Goal: Find specific page/section: Find specific page/section

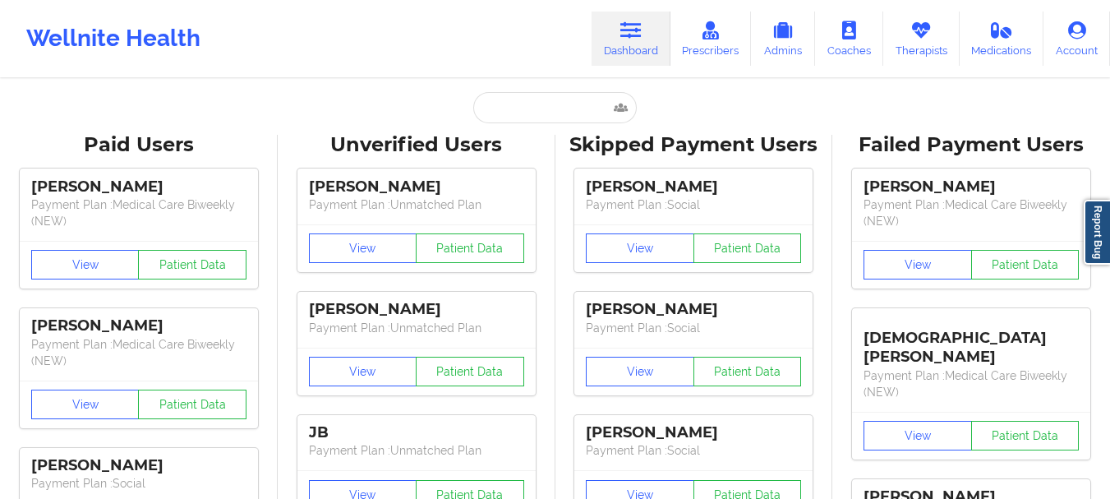
click at [632, 60] on link "Dashboard" at bounding box center [631, 39] width 79 height 54
click at [684, 70] on div "Wellnite Health Dashboard Prescribers Admins Coaches Therapists Medications Acc…" at bounding box center [555, 39] width 1110 height 66
click at [565, 104] on input "text" at bounding box center [554, 107] width 163 height 31
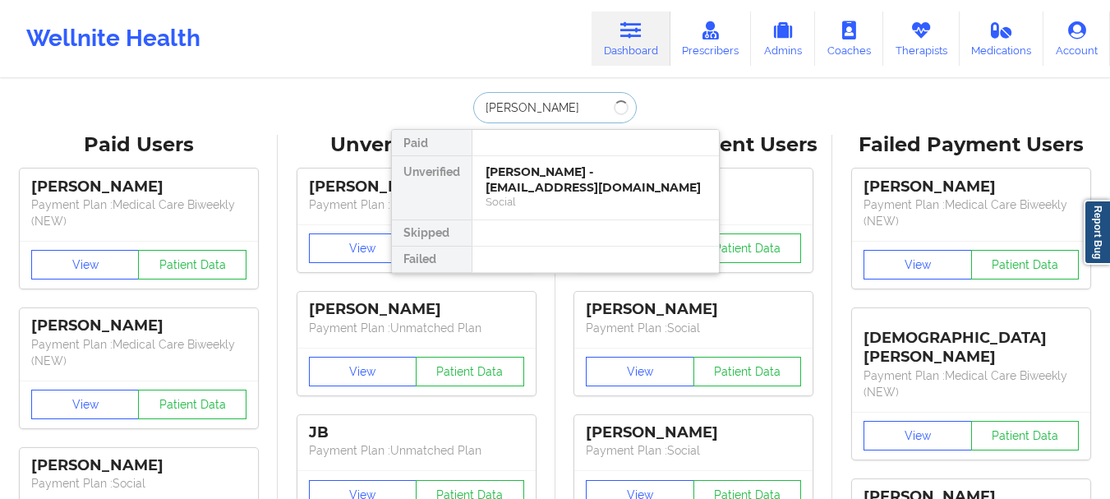
drag, startPoint x: 565, startPoint y: 104, endPoint x: 580, endPoint y: 157, distance: 54.6
click at [580, 123] on div "[PERSON_NAME] Paid Unverified [PERSON_NAME] - [EMAIL_ADDRESS][DOMAIN_NAME] Soci…" at bounding box center [555, 107] width 329 height 31
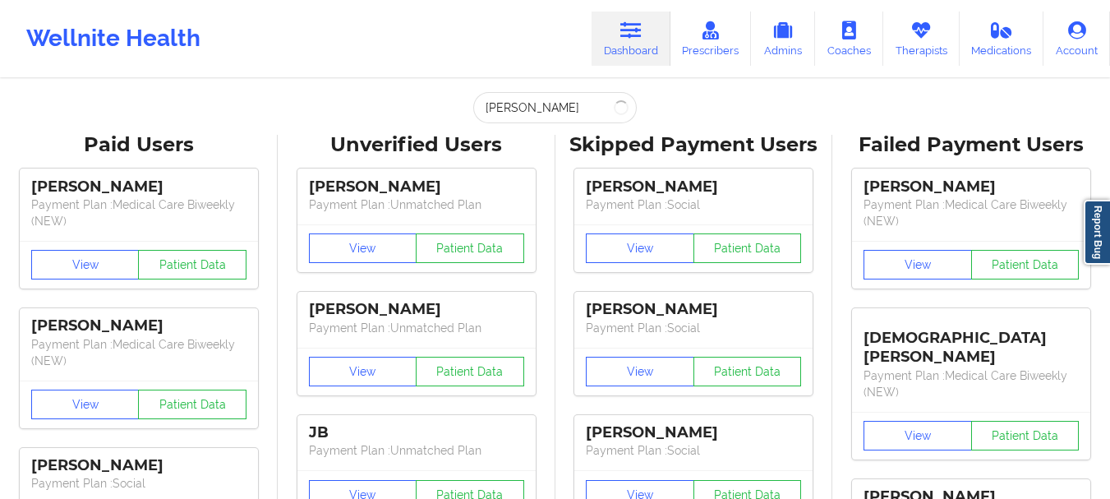
click at [580, 157] on div "Skipped Payment Users" at bounding box center [694, 144] width 255 height 25
click at [585, 226] on div "View Patient Data" at bounding box center [693, 248] width 238 height 48
click at [572, 104] on input "[PERSON_NAME]" at bounding box center [554, 107] width 163 height 31
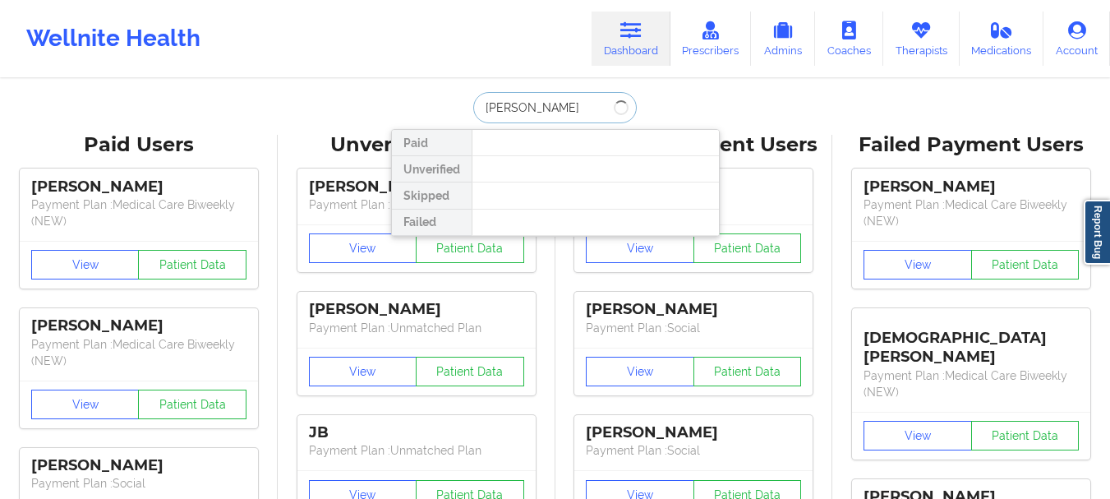
type input "[PERSON_NAME]"
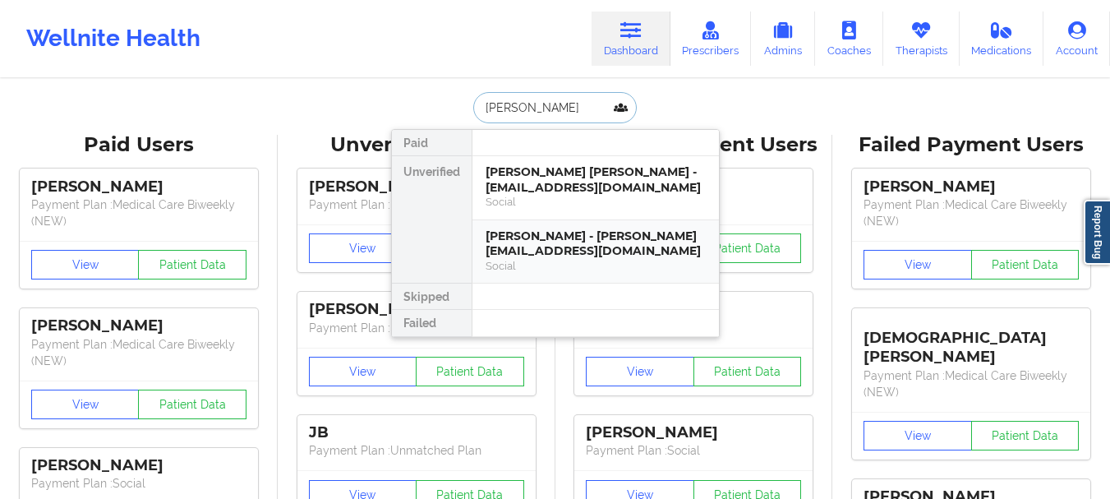
click at [593, 262] on div "[PERSON_NAME] - [PERSON_NAME][EMAIL_ADDRESS][DOMAIN_NAME] Social" at bounding box center [595, 251] width 247 height 63
